Goal: Find specific page/section

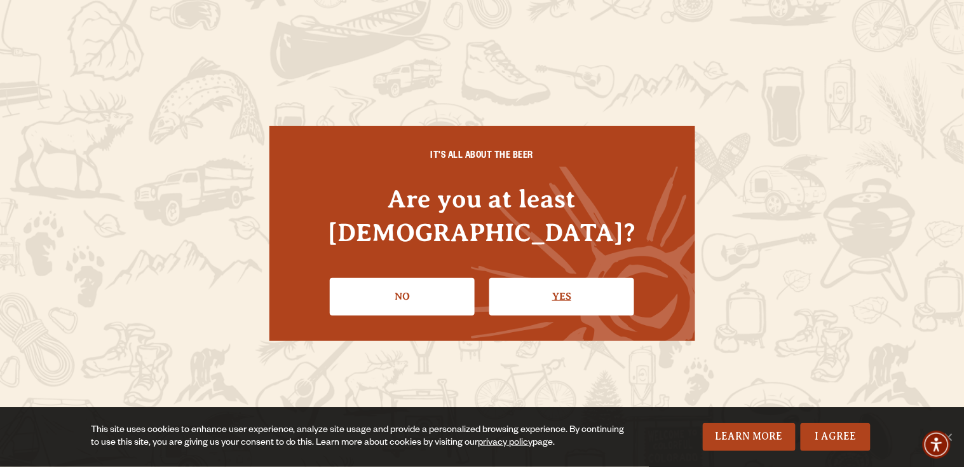
click at [513, 280] on link "Yes" at bounding box center [561, 296] width 145 height 37
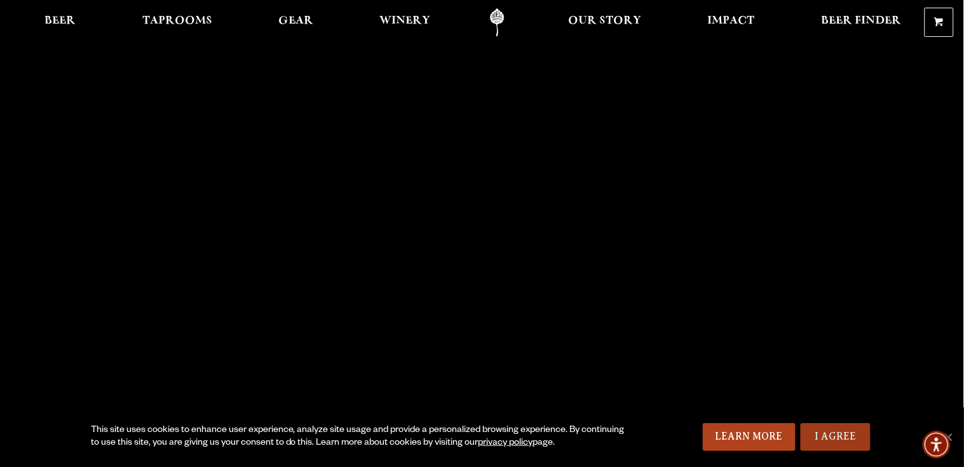
click at [848, 433] on link "I Agree" at bounding box center [836, 437] width 70 height 28
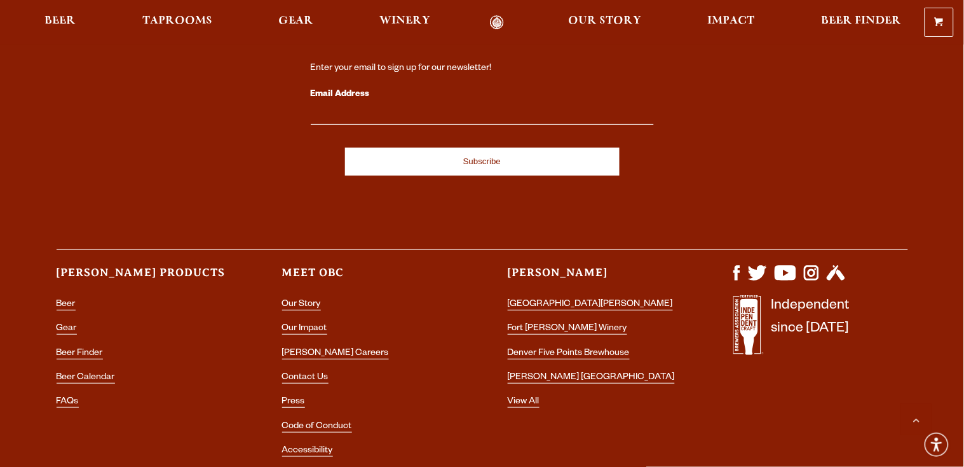
scroll to position [3712, 0]
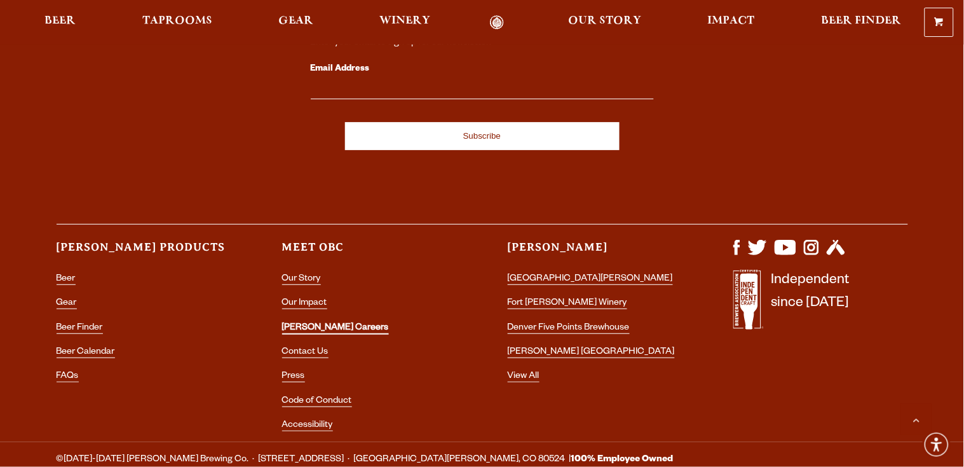
click at [332, 323] on link "[PERSON_NAME] Careers" at bounding box center [335, 328] width 107 height 11
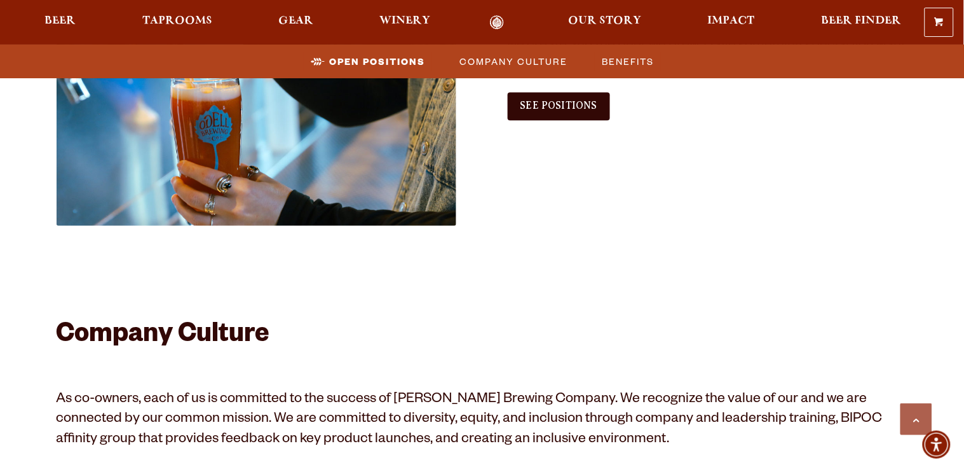
scroll to position [890, 0]
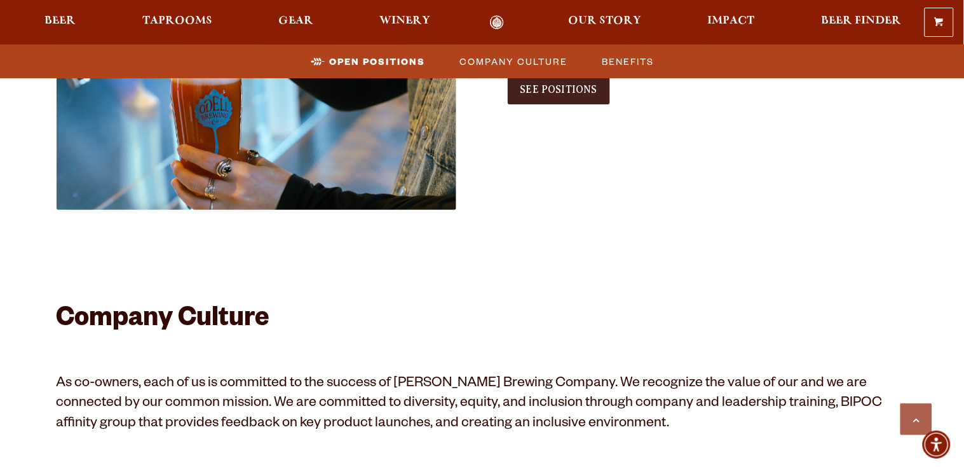
click at [568, 92] on span "See Positions" at bounding box center [559, 89] width 77 height 11
